Goal: Check status: Check status

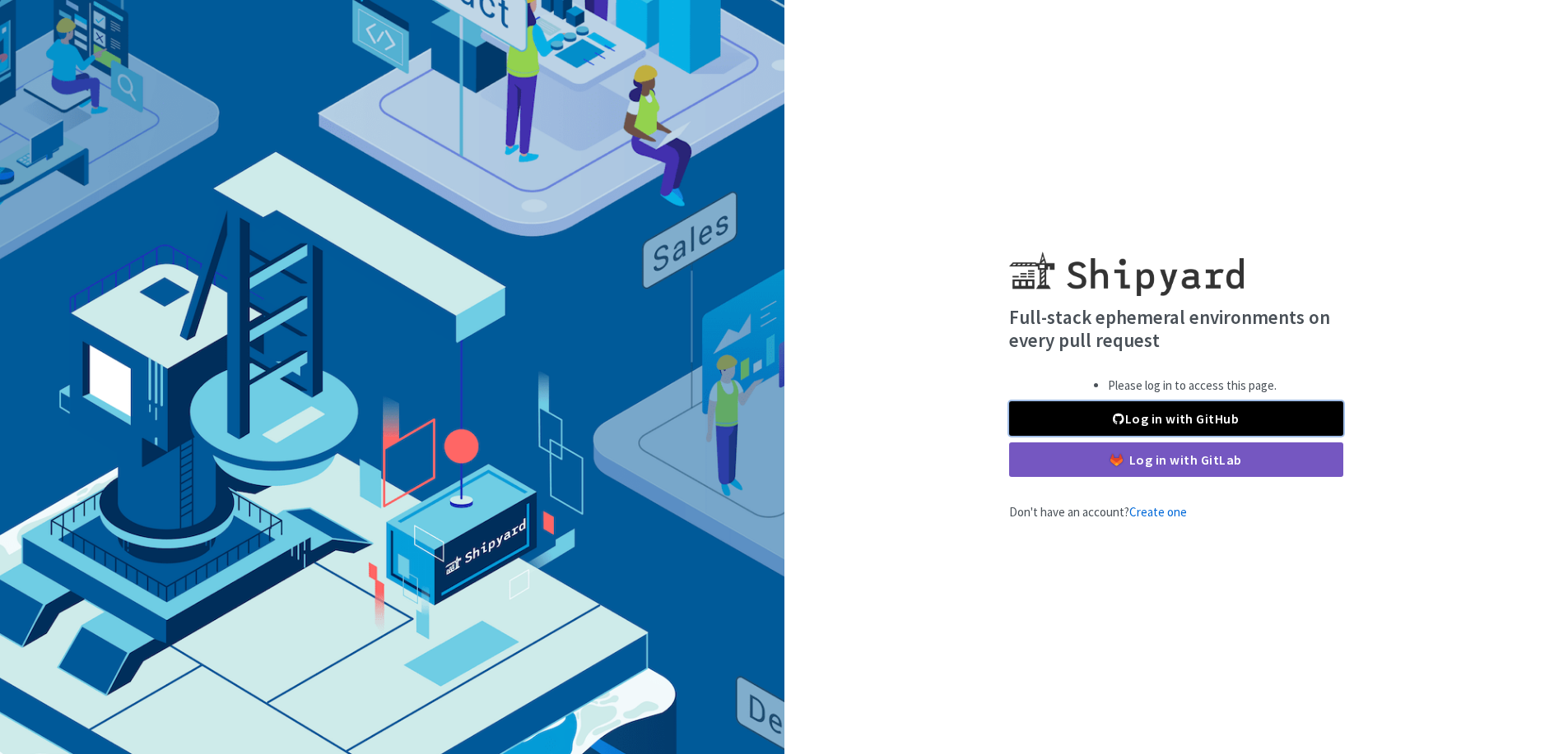
click at [1124, 409] on link "Log in with GitHub" at bounding box center [1176, 418] width 334 height 35
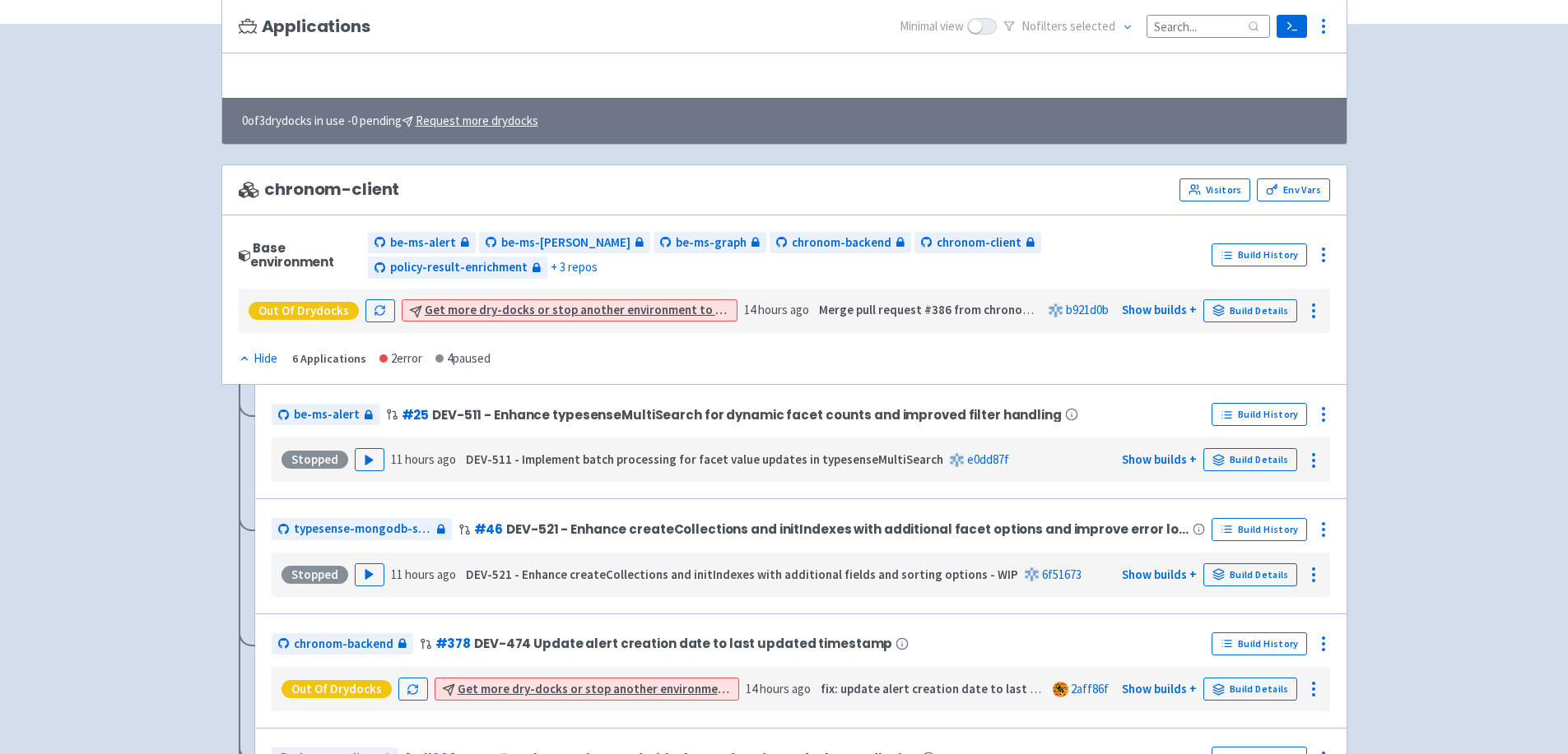
scroll to position [165, 0]
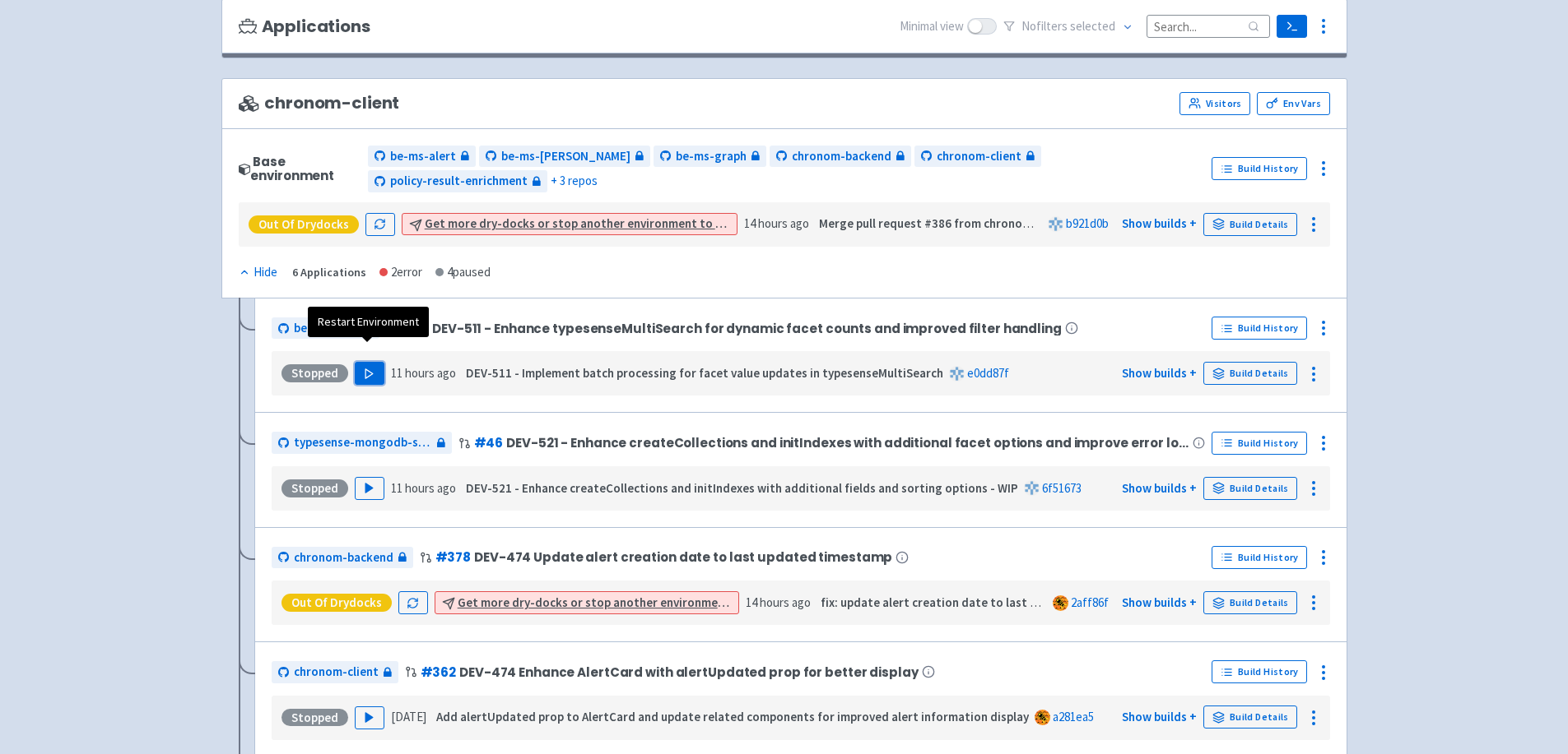
click at [369, 362] on button "Play" at bounding box center [369, 373] width 30 height 23
click at [1236, 360] on div "Build Details" at bounding box center [1261, 373] width 116 height 26
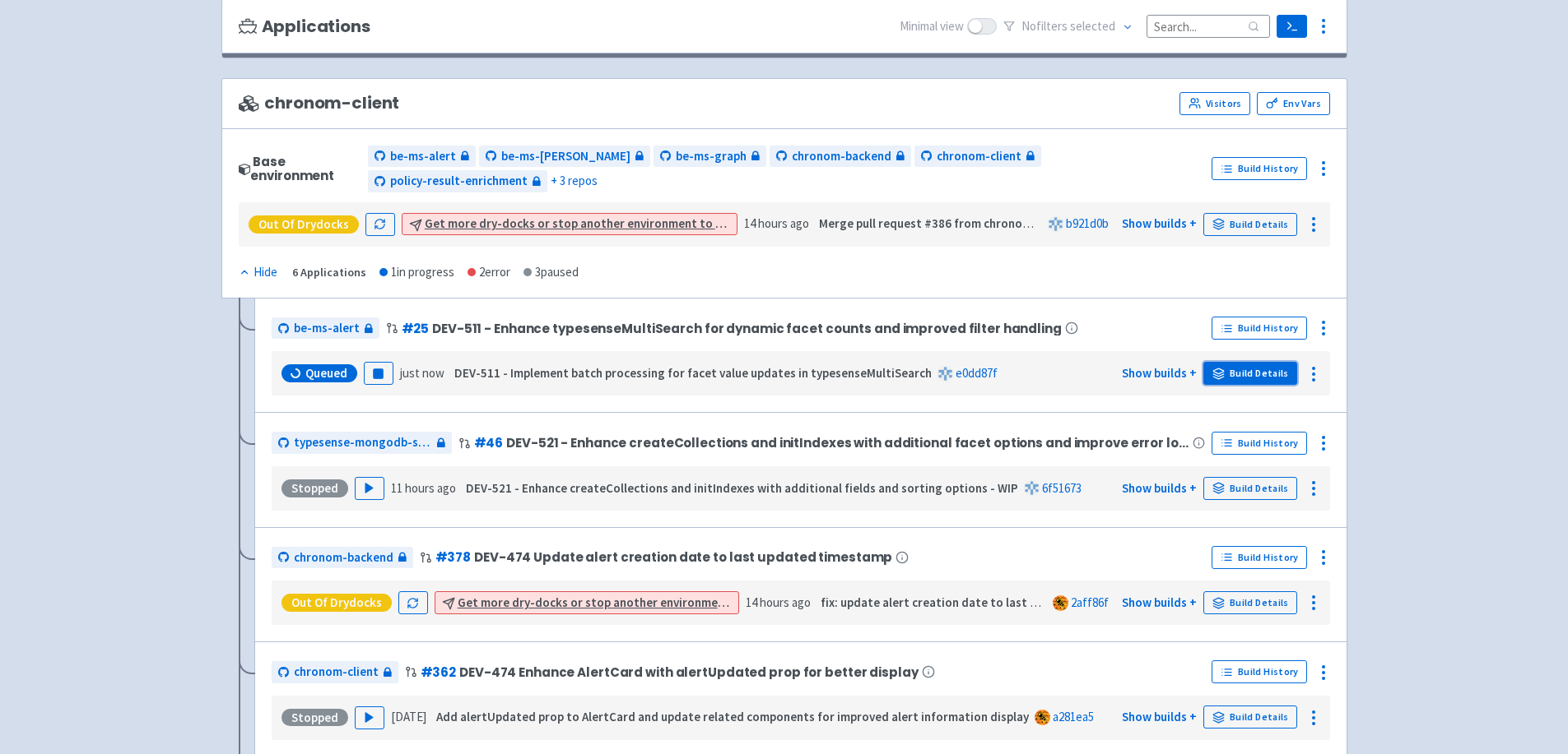
click at [1230, 362] on link "Build Details" at bounding box center [1249, 373] width 94 height 23
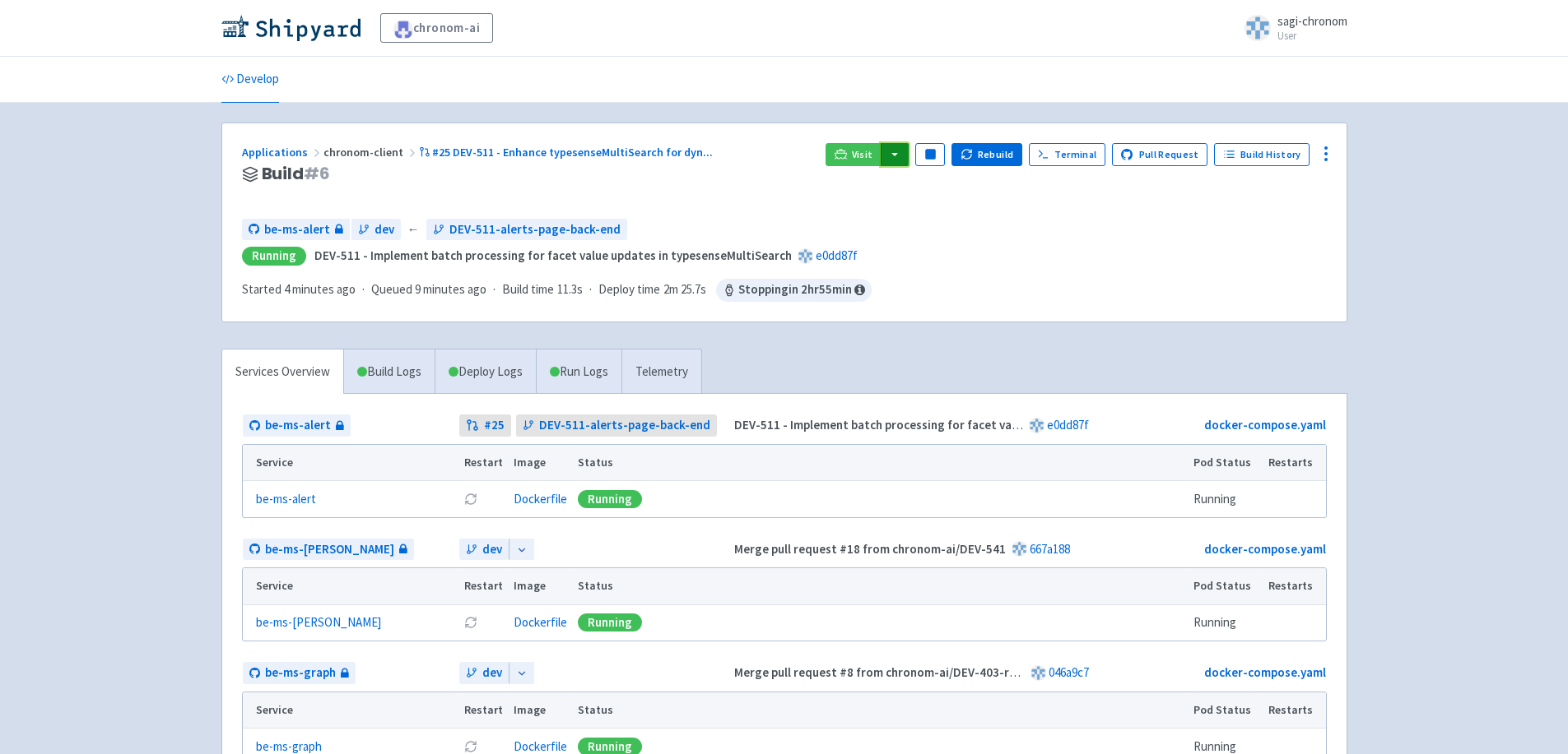
click at [906, 161] on button "button" at bounding box center [895, 154] width 28 height 23
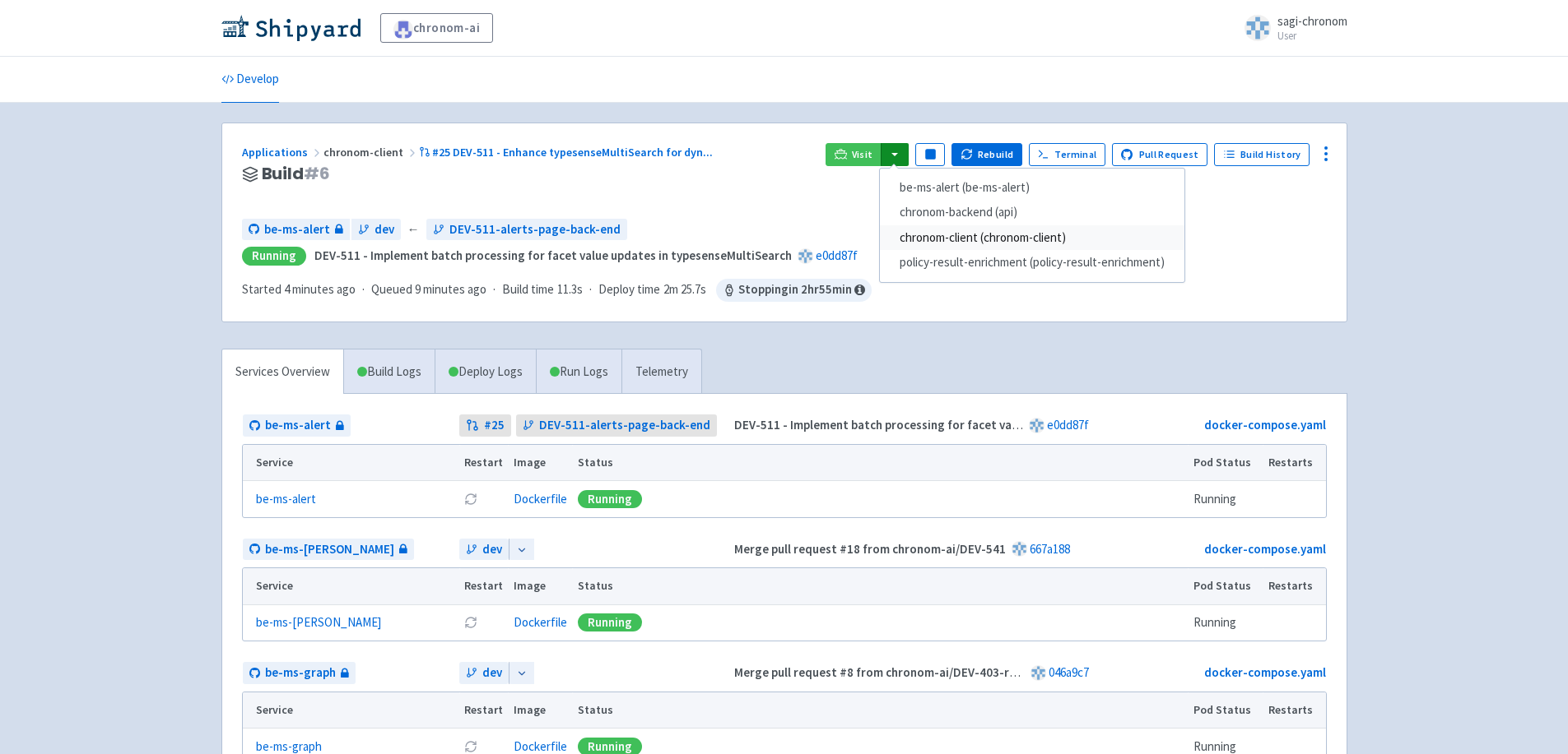
click at [928, 237] on link "chronom-client (chronom-client)" at bounding box center [1032, 238] width 305 height 25
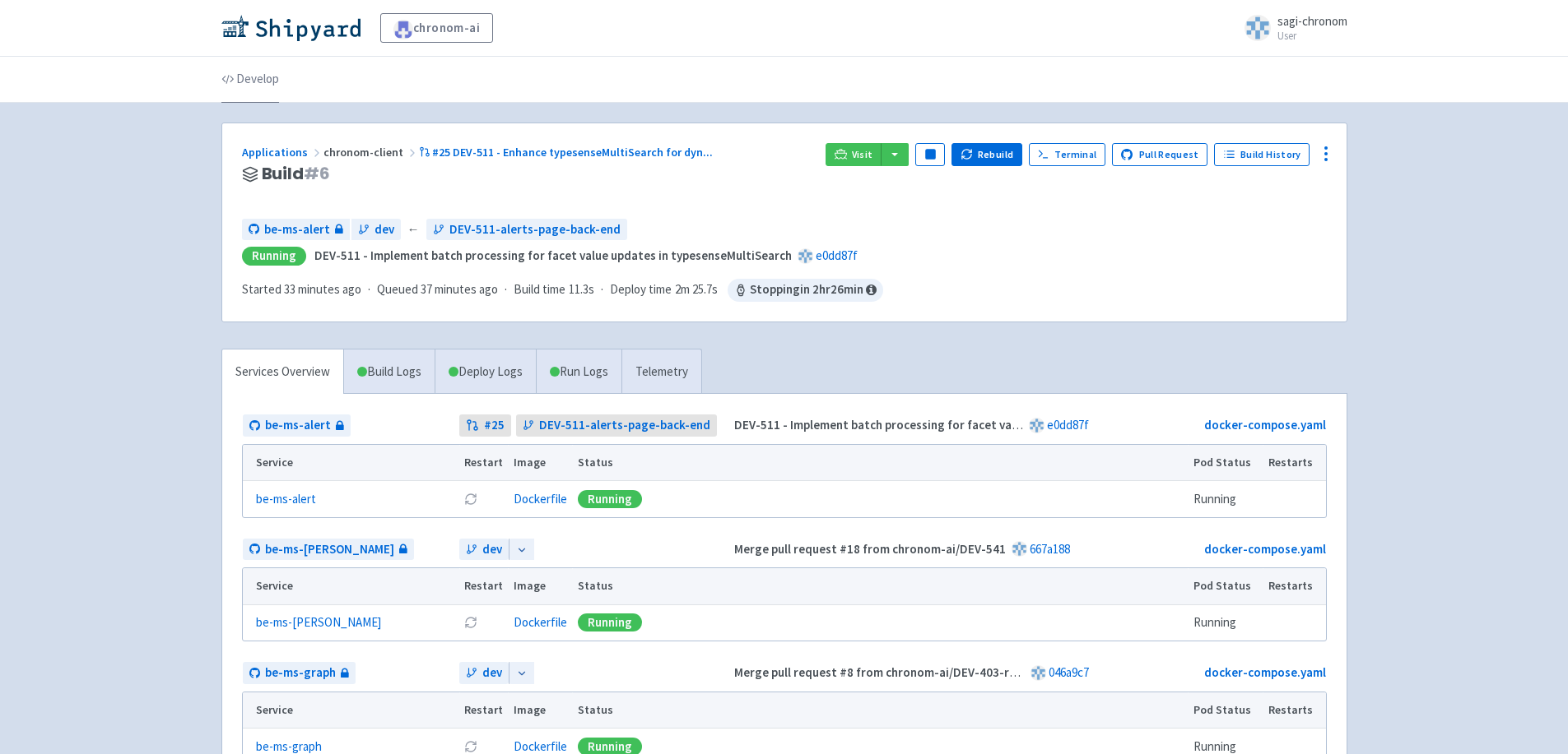
click at [244, 73] on link "Develop" at bounding box center [249, 79] width 57 height 46
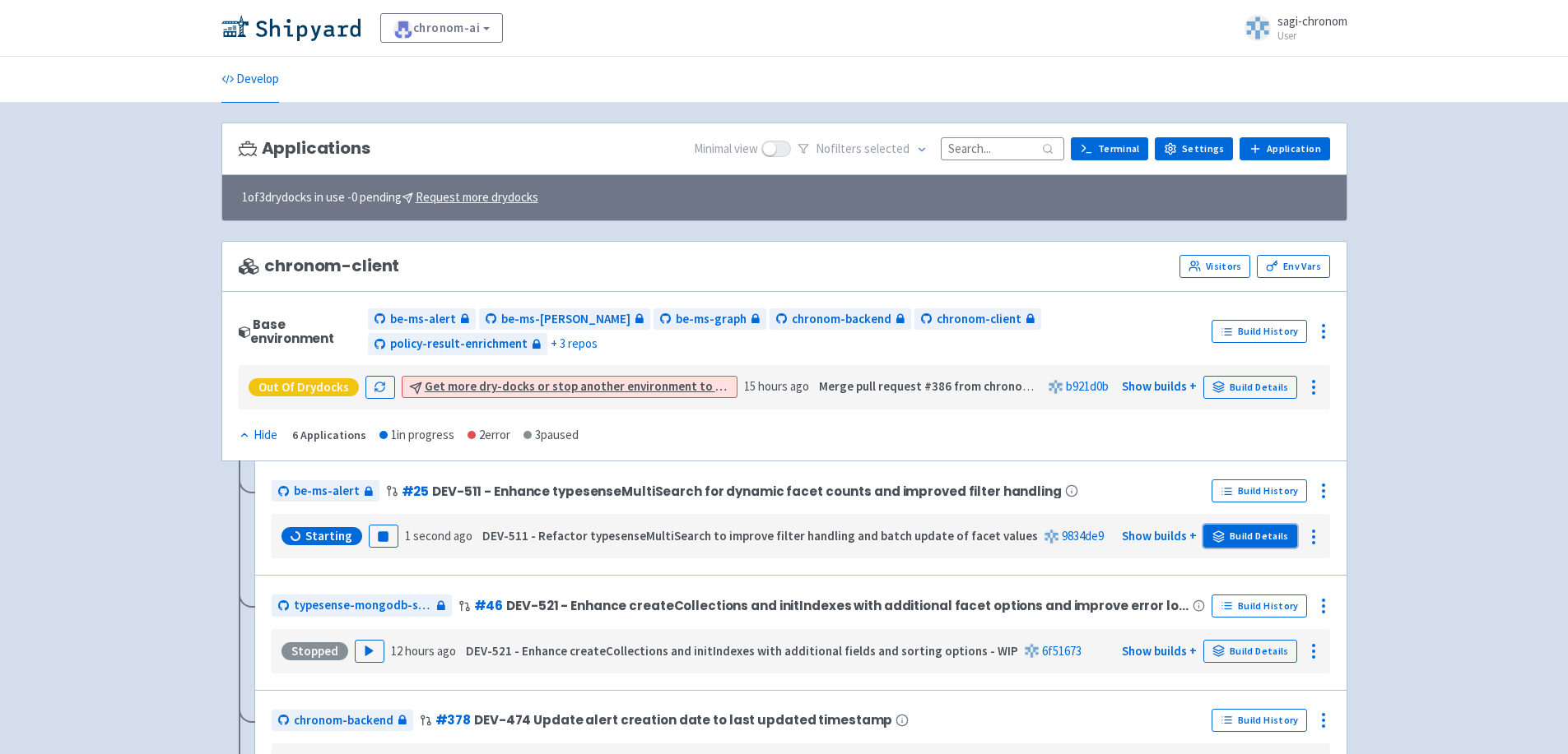
click at [1249, 525] on link "Build Details" at bounding box center [1249, 536] width 94 height 23
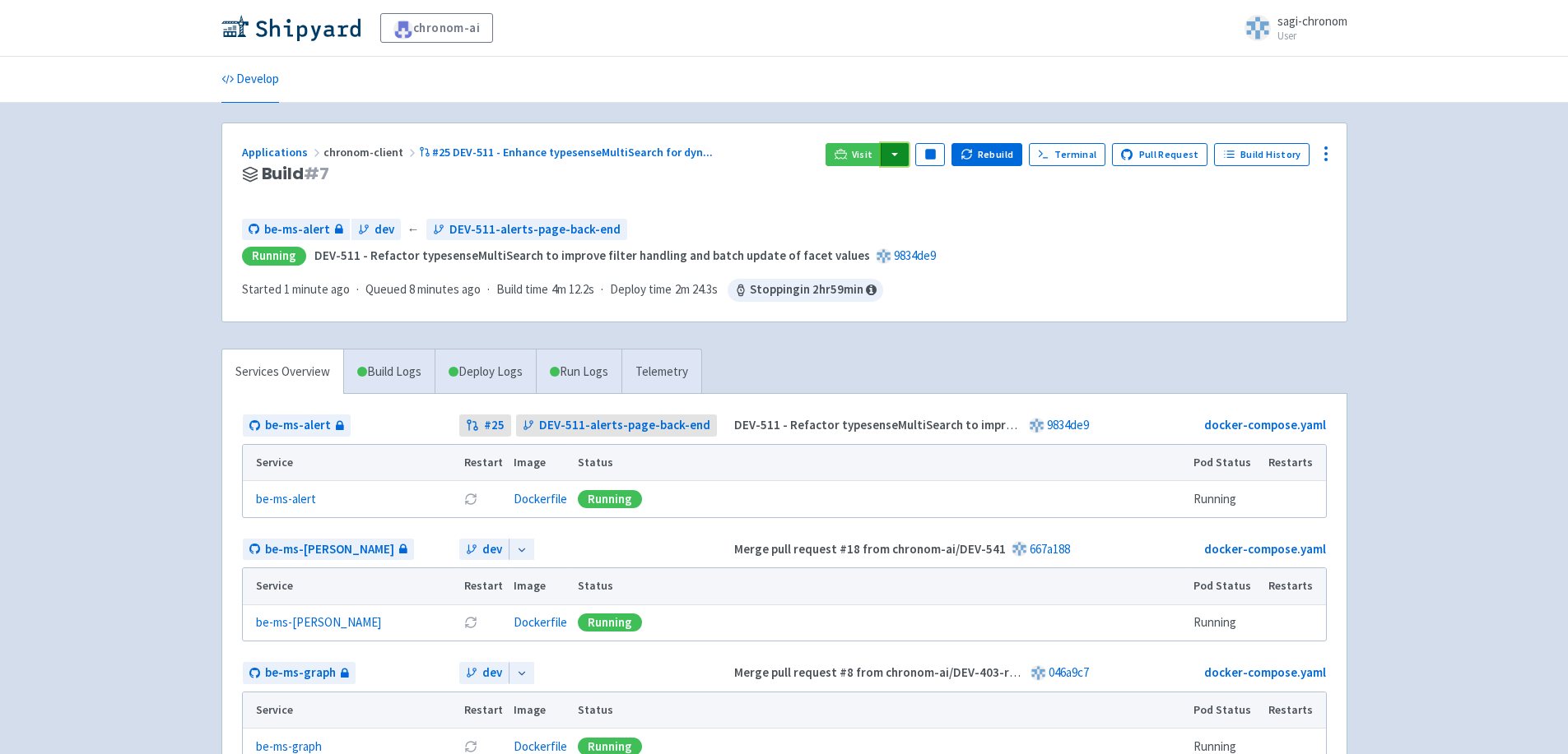
click at [895, 151] on button "button" at bounding box center [895, 154] width 28 height 23
